Goal: Transaction & Acquisition: Book appointment/travel/reservation

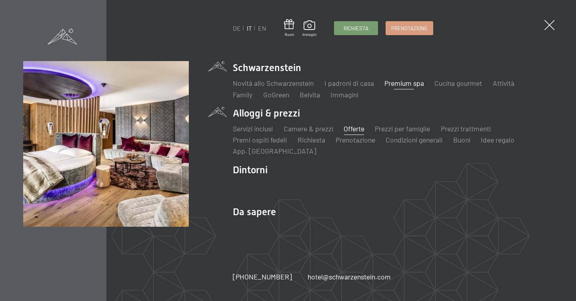
click at [355, 128] on link "Offerte" at bounding box center [353, 128] width 21 height 9
click at [349, 130] on link "Offerte" at bounding box center [353, 128] width 21 height 9
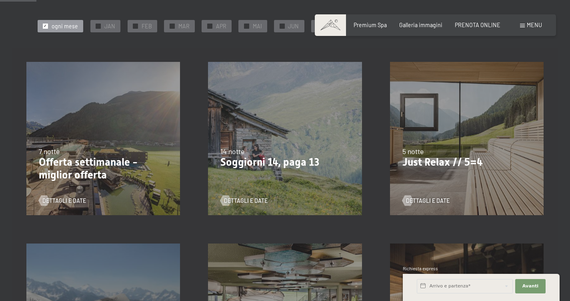
scroll to position [204, 0]
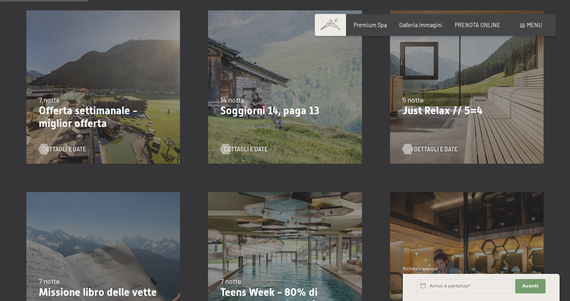
click at [432, 150] on span "Dettagli e Date" at bounding box center [436, 150] width 44 height 8
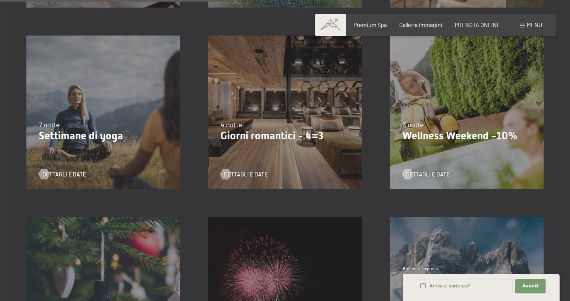
scroll to position [543, 0]
click at [252, 174] on span "Consenso marketing*" at bounding box center [237, 174] width 60 height 8
click at [204, 174] on input "Consenso marketing*" at bounding box center [200, 174] width 8 height 8
click at [239, 172] on span "Consenso marketing*" at bounding box center [237, 174] width 60 height 8
click at [204, 172] on input "Consenso marketing*" at bounding box center [200, 174] width 8 height 8
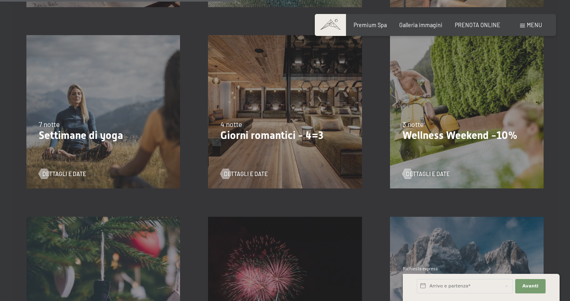
click at [237, 131] on p "Giorni romantici - 4=3" at bounding box center [284, 136] width 129 height 13
click at [257, 175] on span "Consenso marketing*" at bounding box center [237, 174] width 60 height 8
click at [204, 175] on input "Consenso marketing*" at bounding box center [200, 174] width 8 height 8
checkbox input "false"
click at [262, 178] on span "Dettagli e Date" at bounding box center [254, 174] width 44 height 8
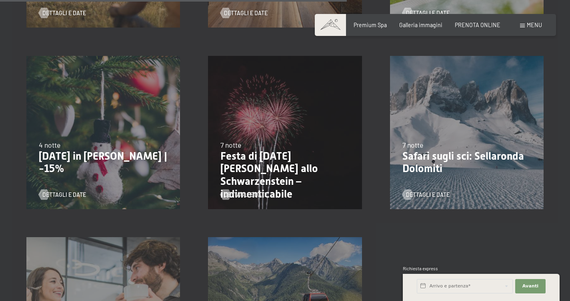
scroll to position [826, 0]
